Goal: Task Accomplishment & Management: Use online tool/utility

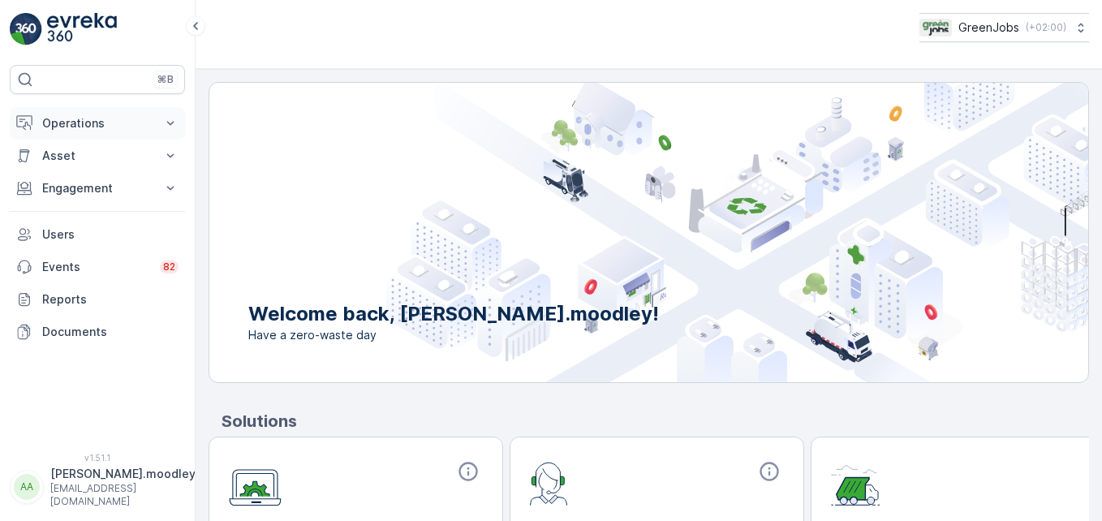
click at [175, 120] on icon at bounding box center [170, 123] width 16 height 16
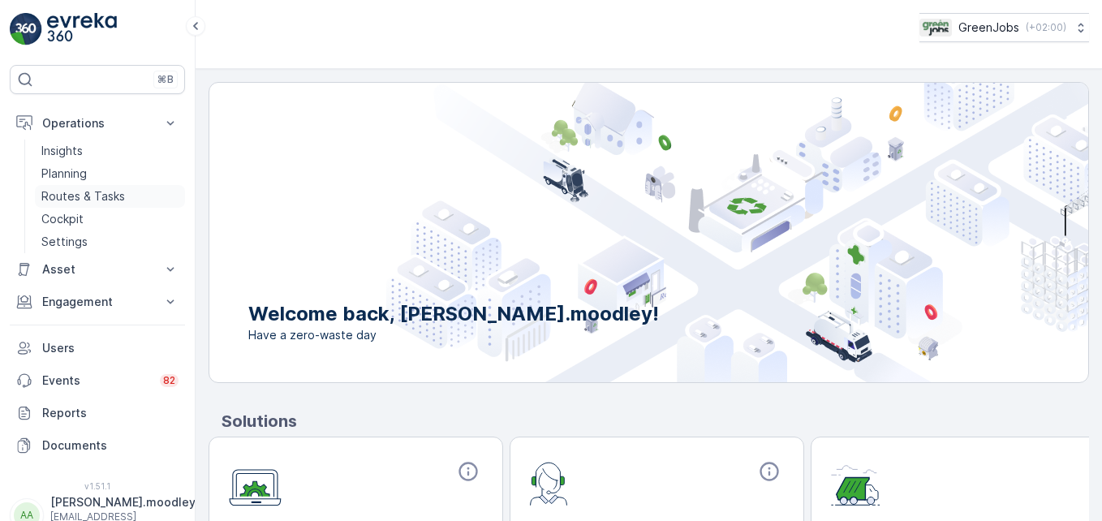
click at [113, 192] on p "Routes & Tasks" at bounding box center [83, 196] width 84 height 16
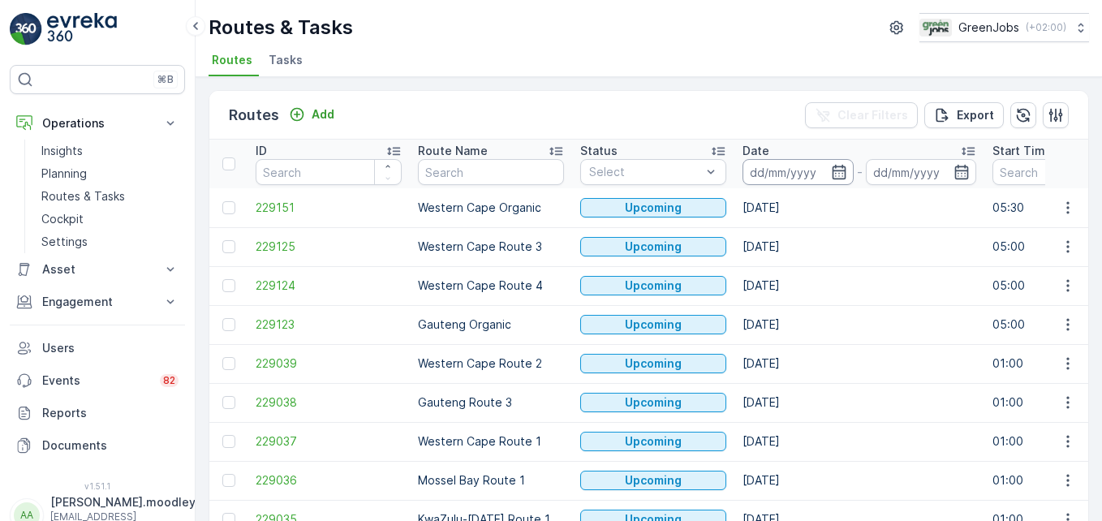
click at [763, 172] on input at bounding box center [797, 172] width 111 height 26
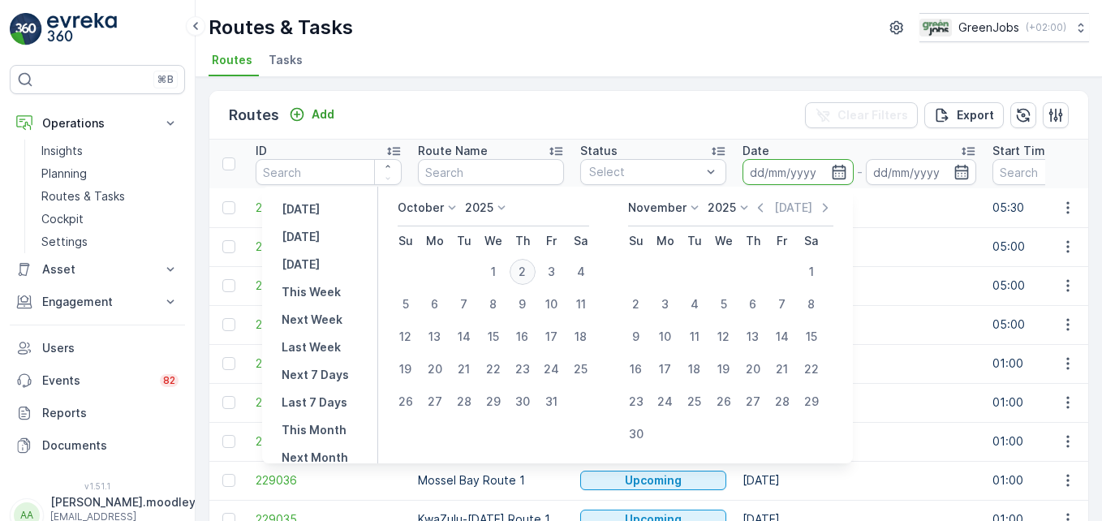
click at [535, 270] on div "2" at bounding box center [522, 272] width 26 height 26
type input "[DATE]"
click at [535, 270] on div "2" at bounding box center [522, 272] width 26 height 26
type input "[DATE]"
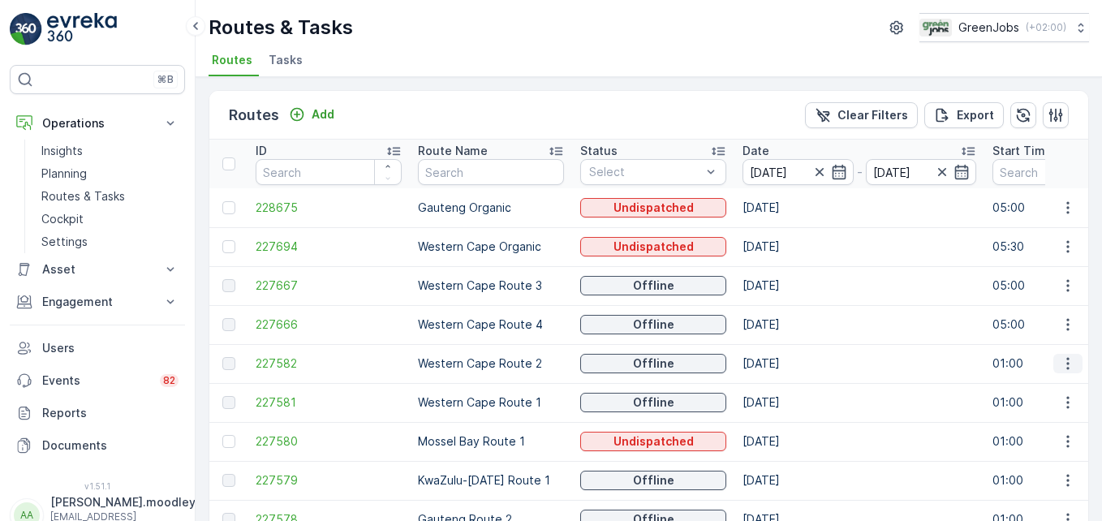
click at [1062, 363] on icon "button" at bounding box center [1067, 363] width 16 height 16
click at [1040, 388] on span "See More Details" at bounding box center [1029, 388] width 94 height 16
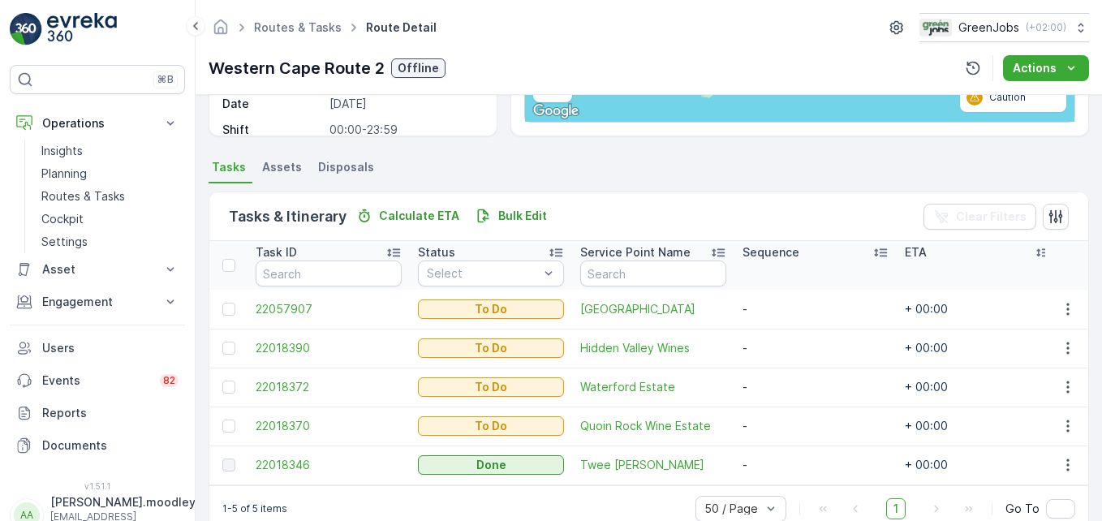
scroll to position [337, 0]
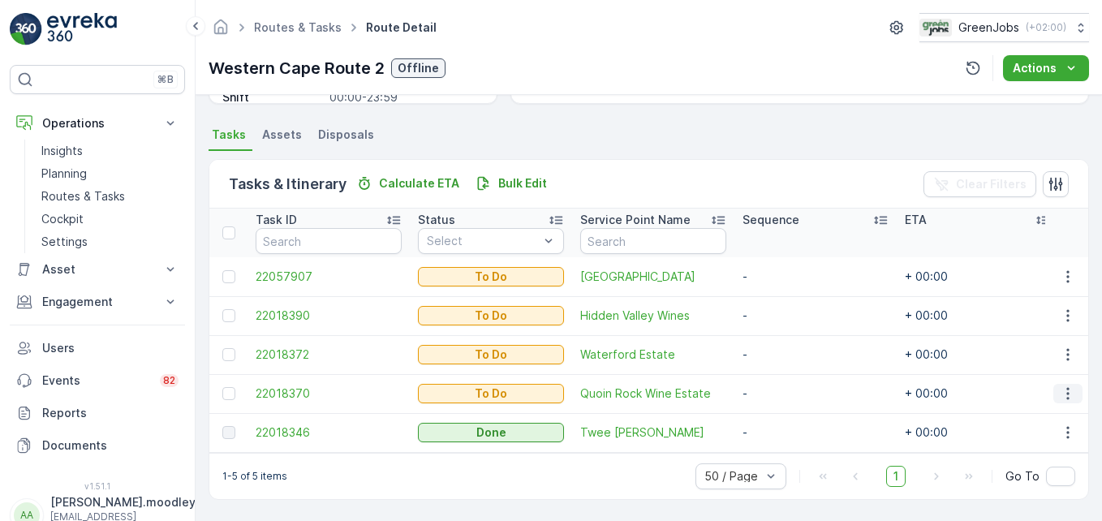
click at [1059, 385] on icon "button" at bounding box center [1067, 393] width 16 height 16
click at [1028, 262] on span "See More Details" at bounding box center [1033, 263] width 94 height 16
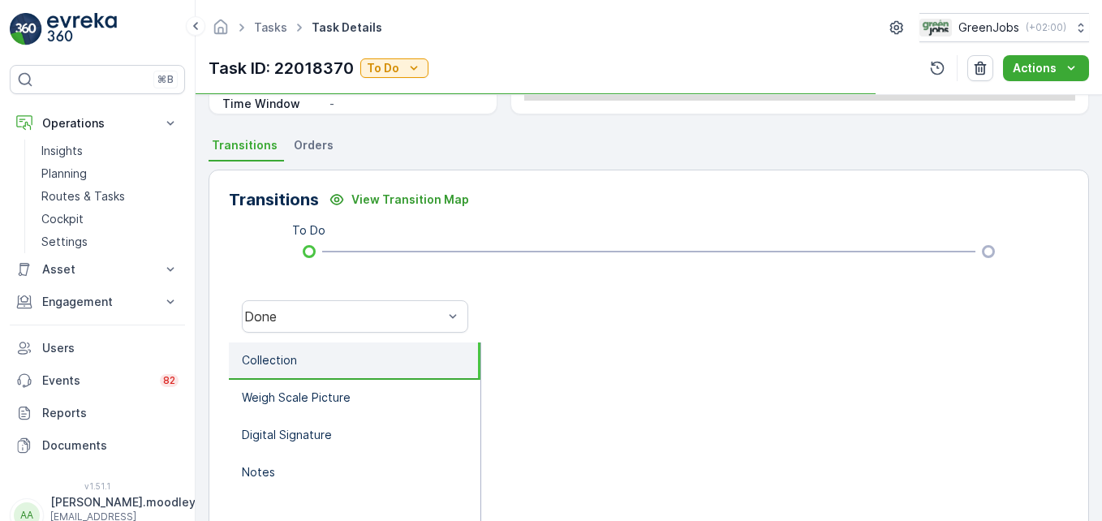
scroll to position [324, 0]
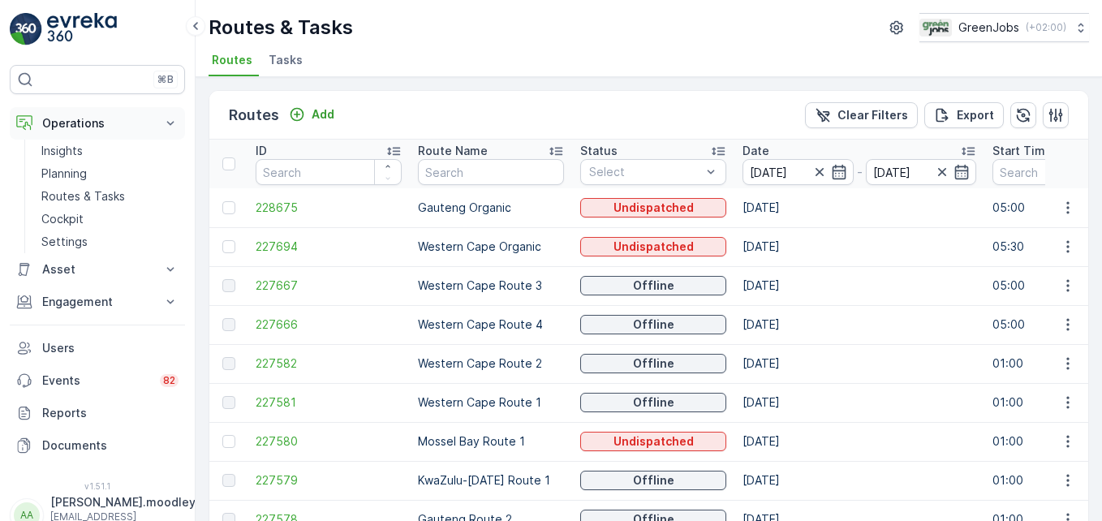
click at [169, 121] on icon at bounding box center [170, 123] width 16 height 16
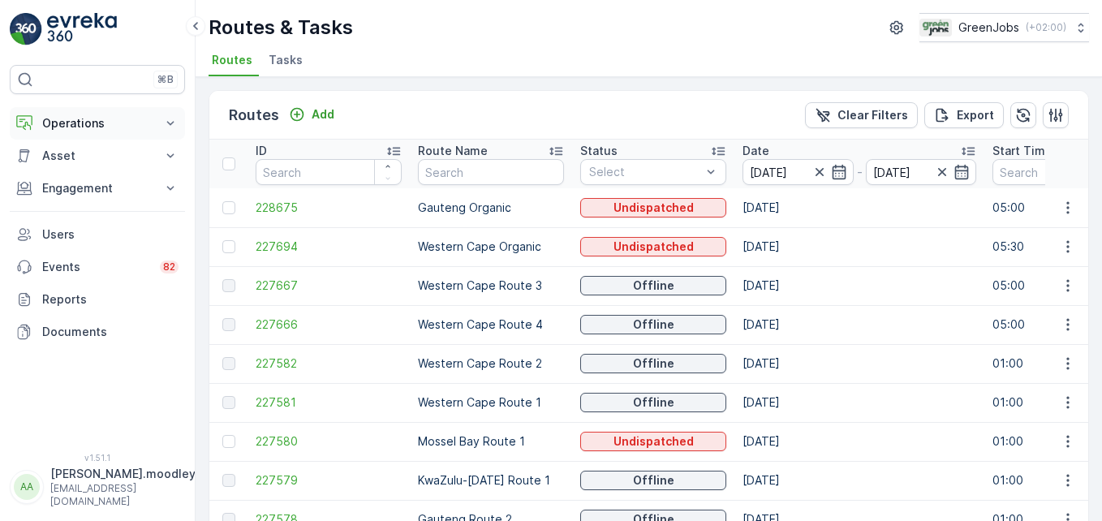
click at [166, 122] on icon at bounding box center [170, 123] width 16 height 16
